Goal: Task Accomplishment & Management: Use online tool/utility

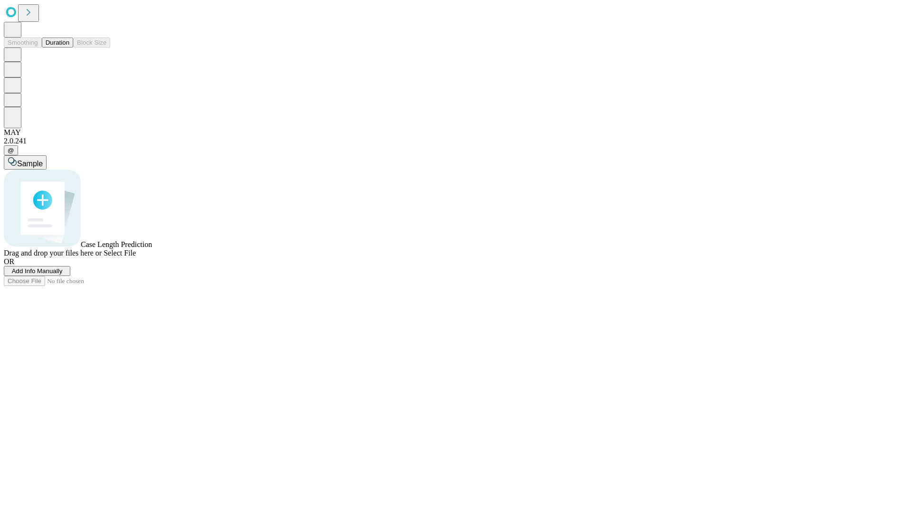
click at [69, 47] on button "Duration" at bounding box center [57, 43] width 31 height 10
click at [136, 257] on span "Select File" at bounding box center [120, 253] width 32 height 8
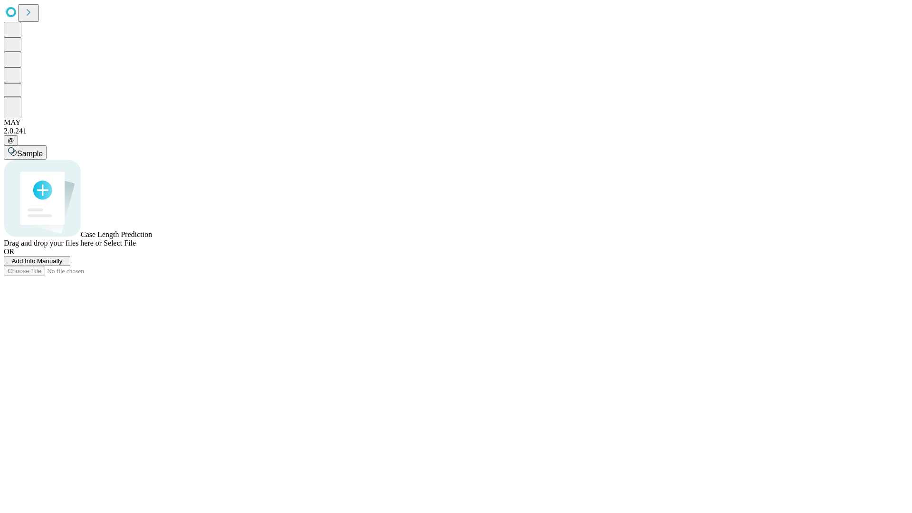
click at [136, 247] on span "Select File" at bounding box center [120, 243] width 32 height 8
